Goal: Information Seeking & Learning: Check status

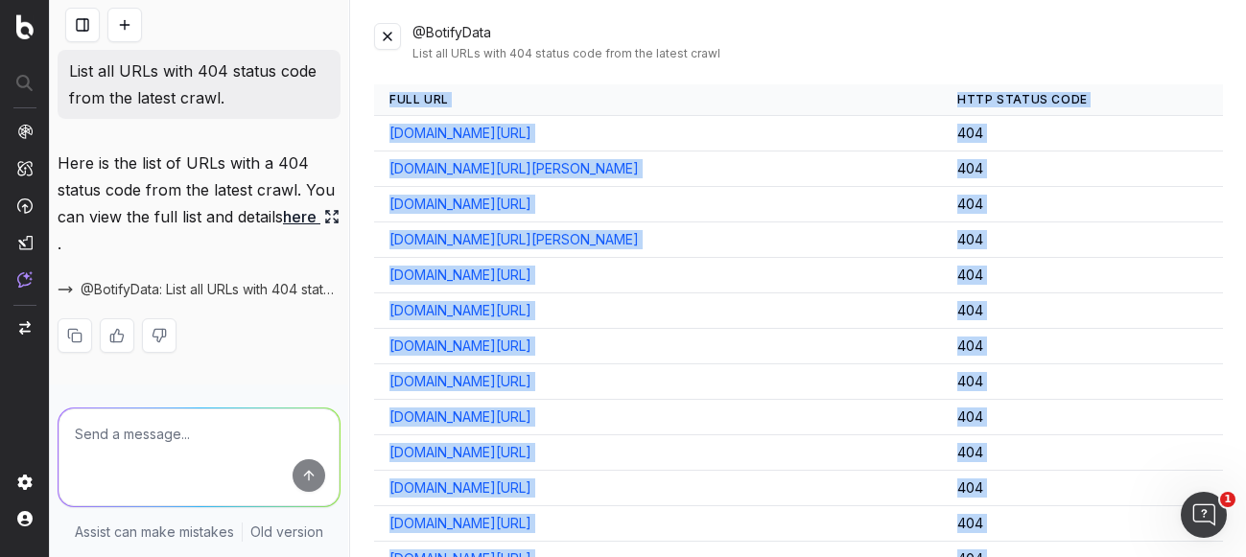
scroll to position [17616, 0]
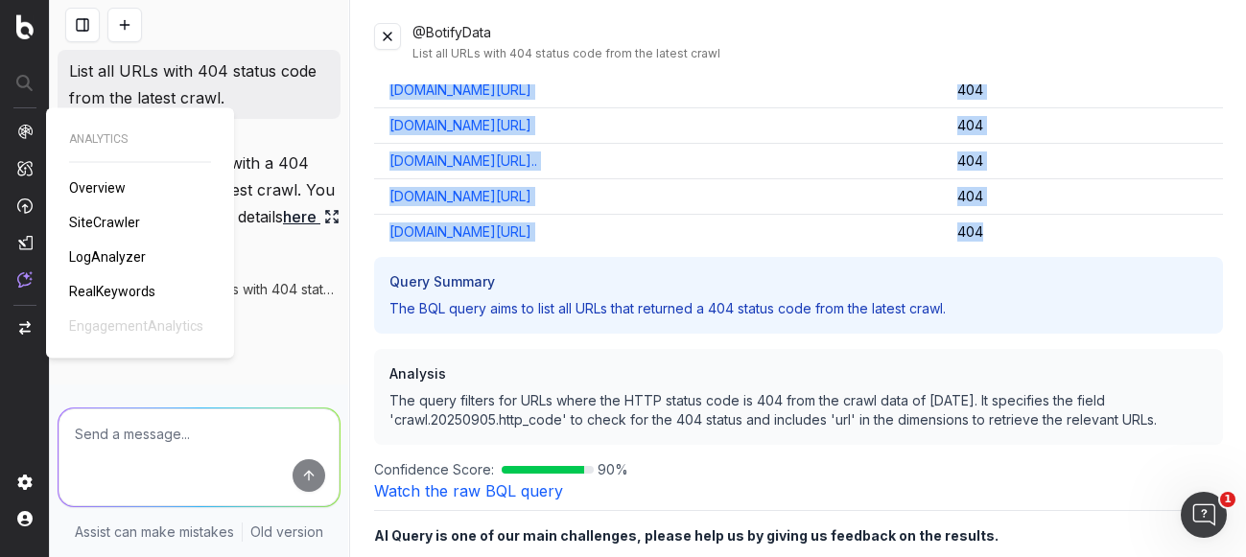
click at [104, 223] on span "SiteCrawler" at bounding box center [104, 222] width 71 height 15
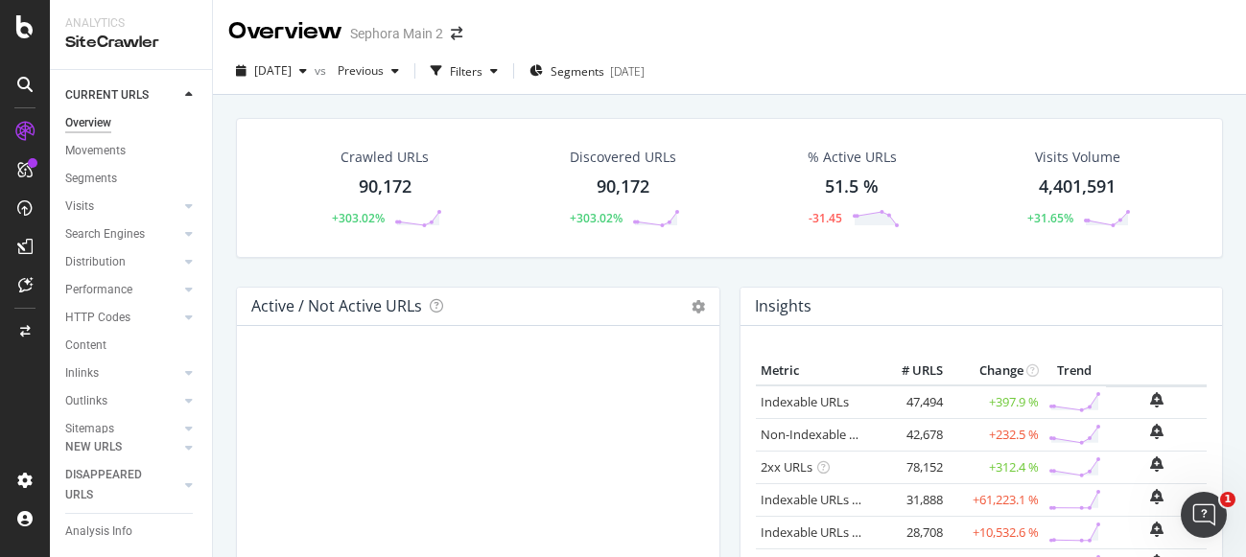
scroll to position [94, 0]
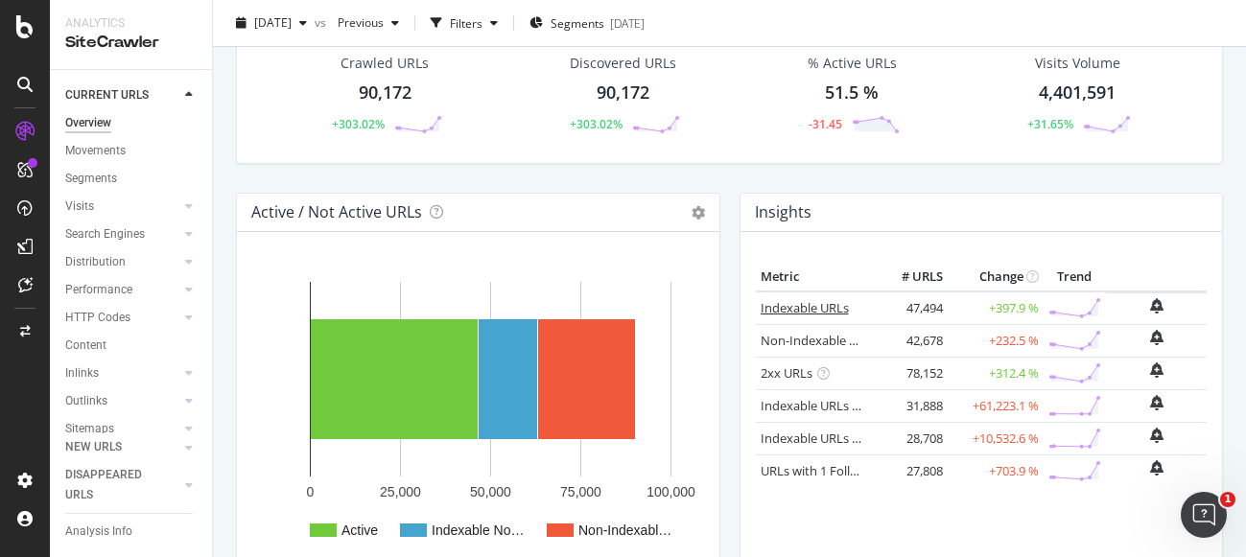
click at [779, 312] on link "Indexable URLs" at bounding box center [805, 307] width 88 height 17
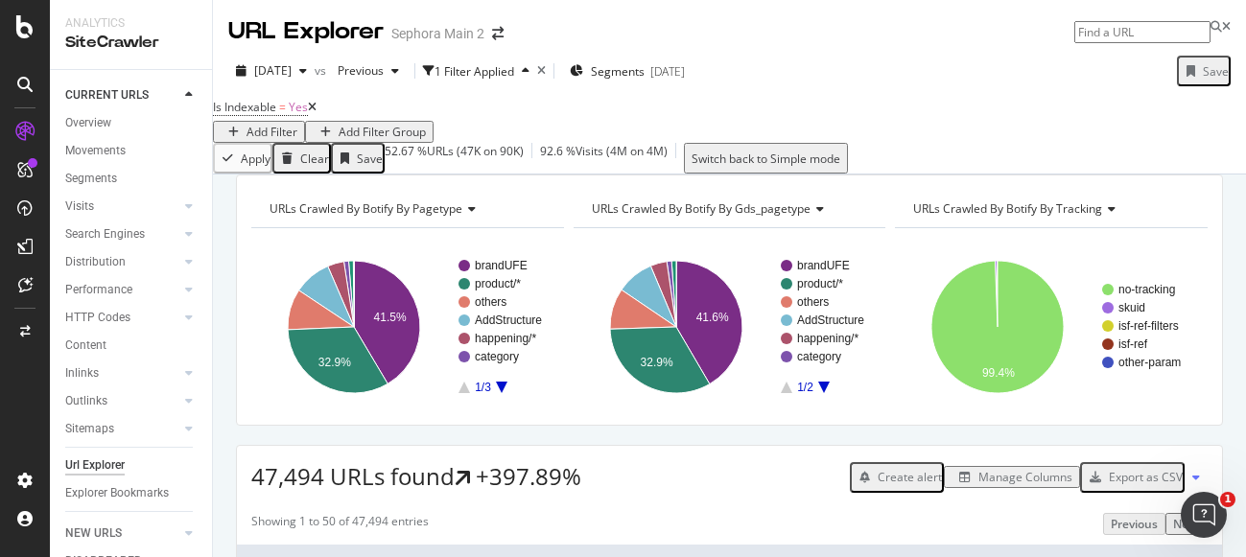
paste input "[URL][DOMAIN_NAME]"
type input "[URL][DOMAIN_NAME]"
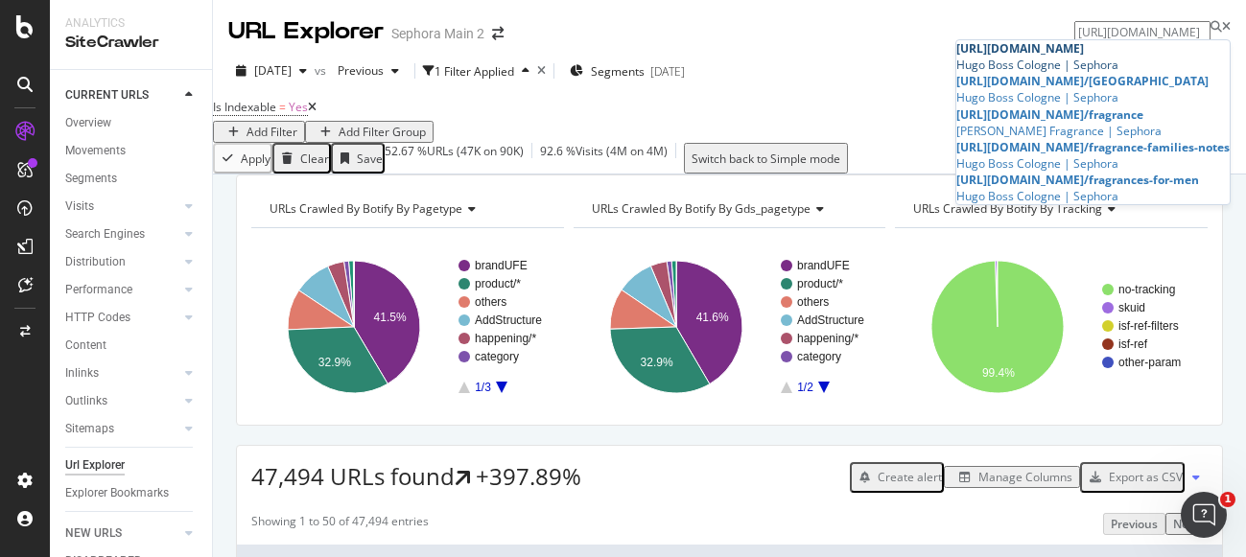
click at [1011, 65] on div "Hugo Boss Cologne | Sephora" at bounding box center [1093, 65] width 273 height 16
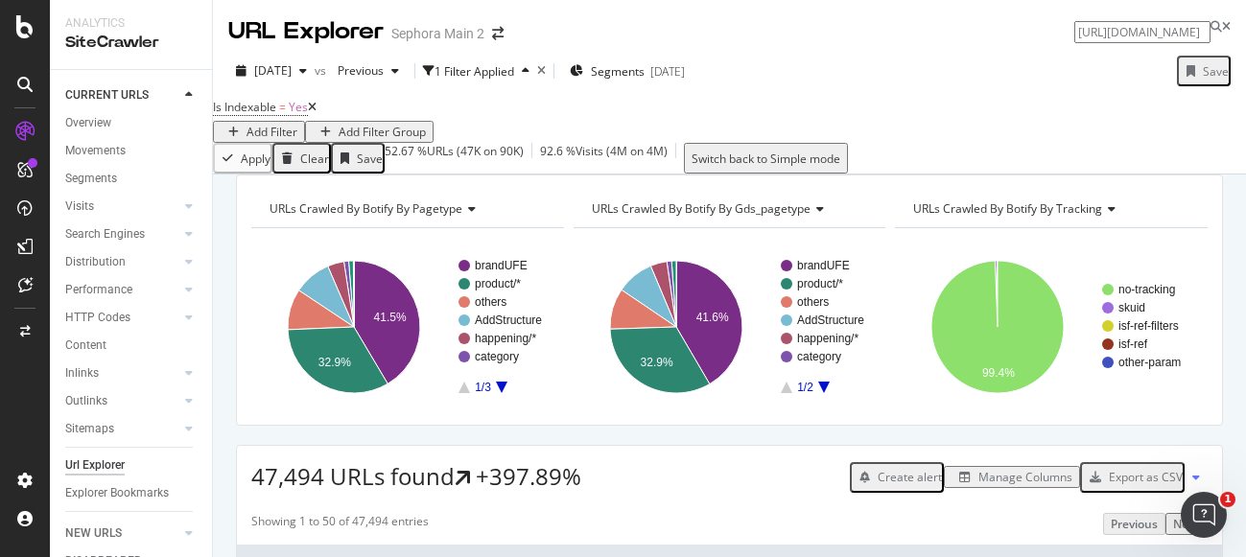
scroll to position [0, 132]
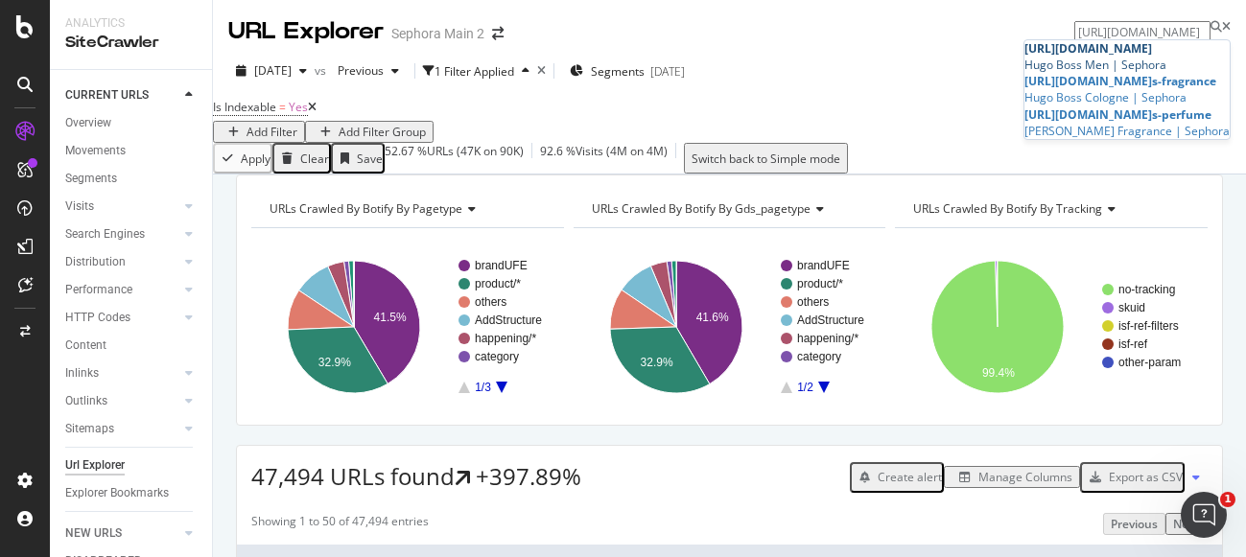
type input "[URL][DOMAIN_NAME]"
click at [1070, 57] on span "[URL][DOMAIN_NAME]" at bounding box center [1089, 48] width 128 height 16
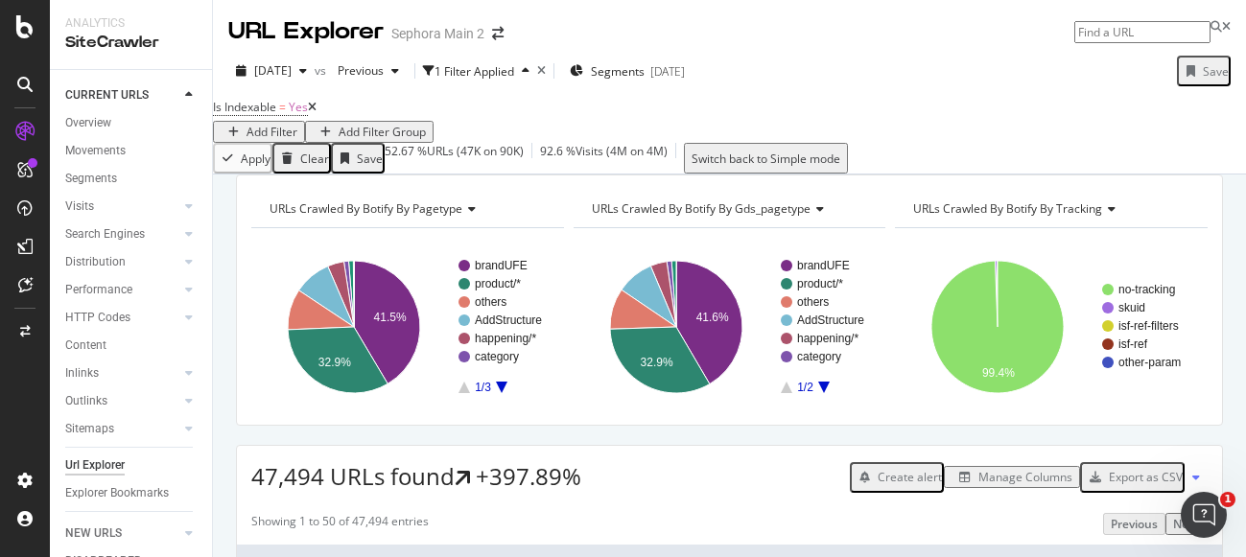
type input "v"
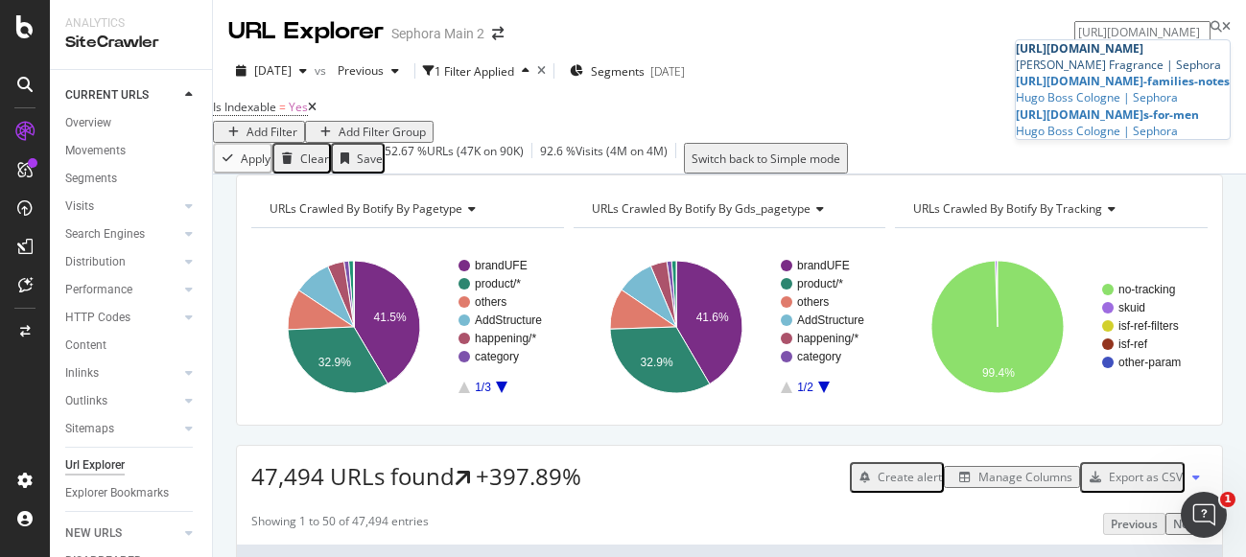
type input "[URL][DOMAIN_NAME]"
click at [1068, 67] on div "[PERSON_NAME] Fragrance | Sephora" at bounding box center [1123, 65] width 214 height 16
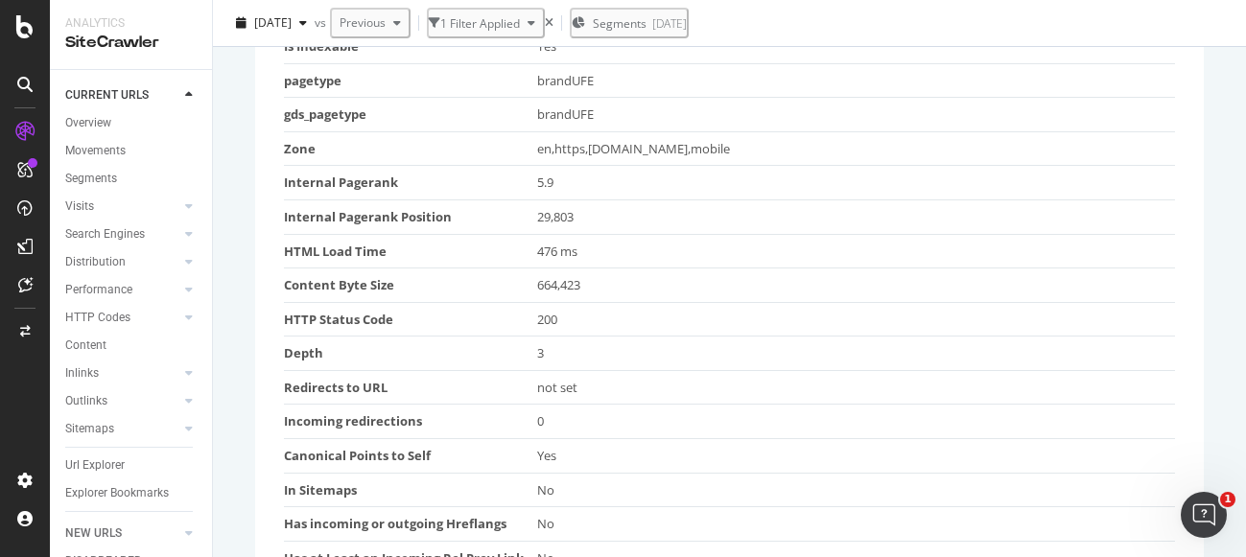
scroll to position [829, 0]
